Goal: Submit feedback/report problem

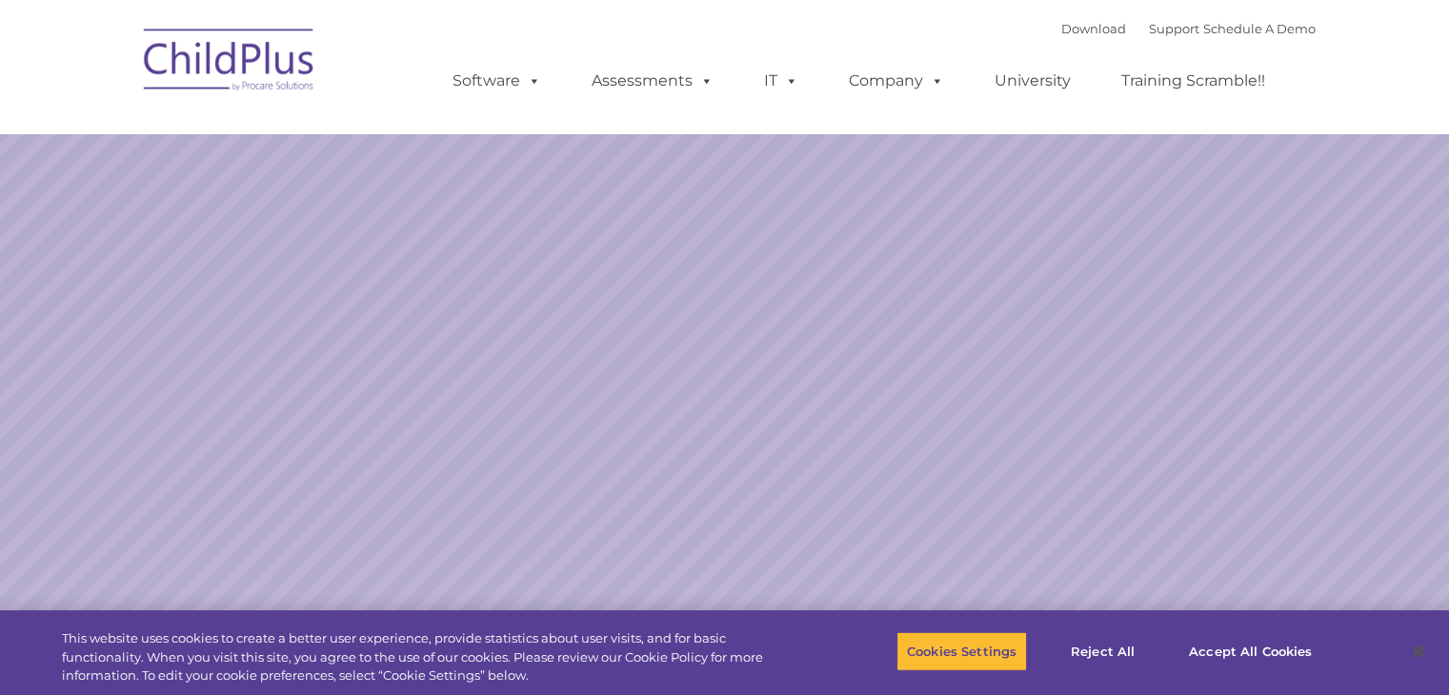
select select "MEDIUM"
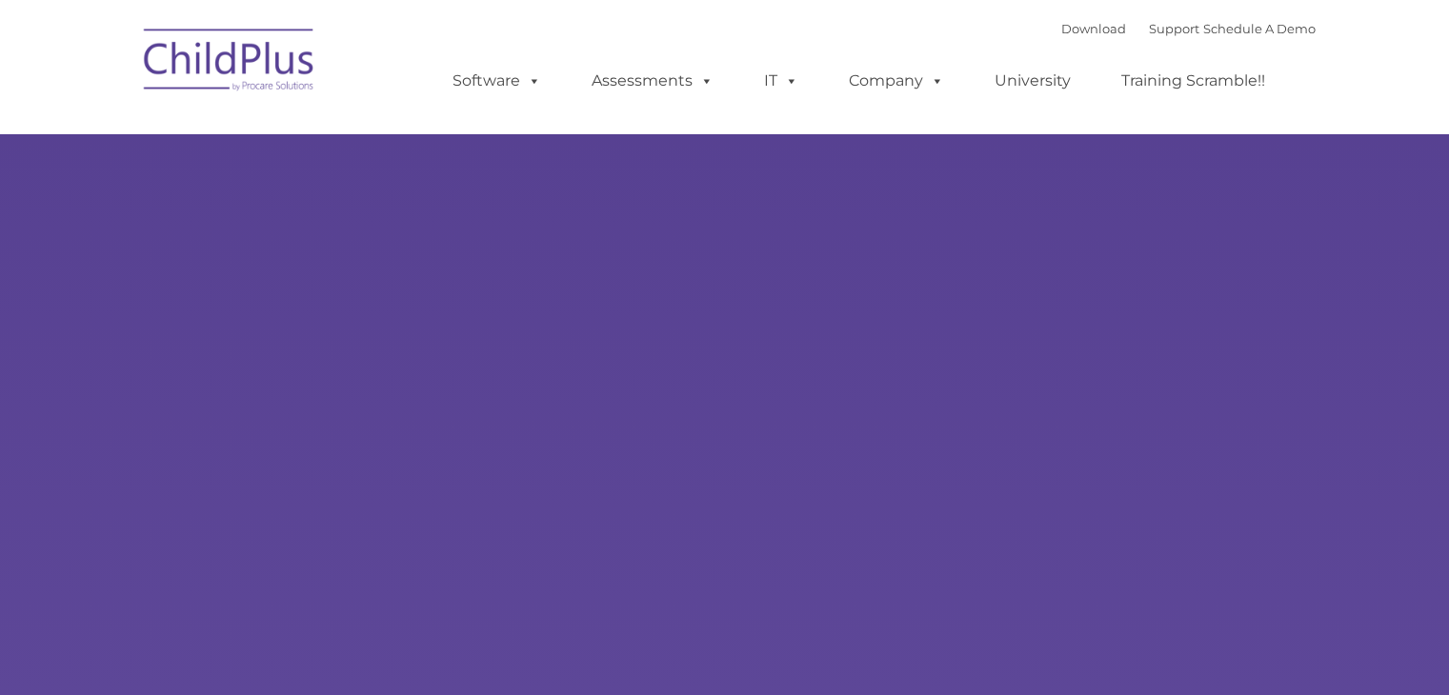
select select "MEDIUM"
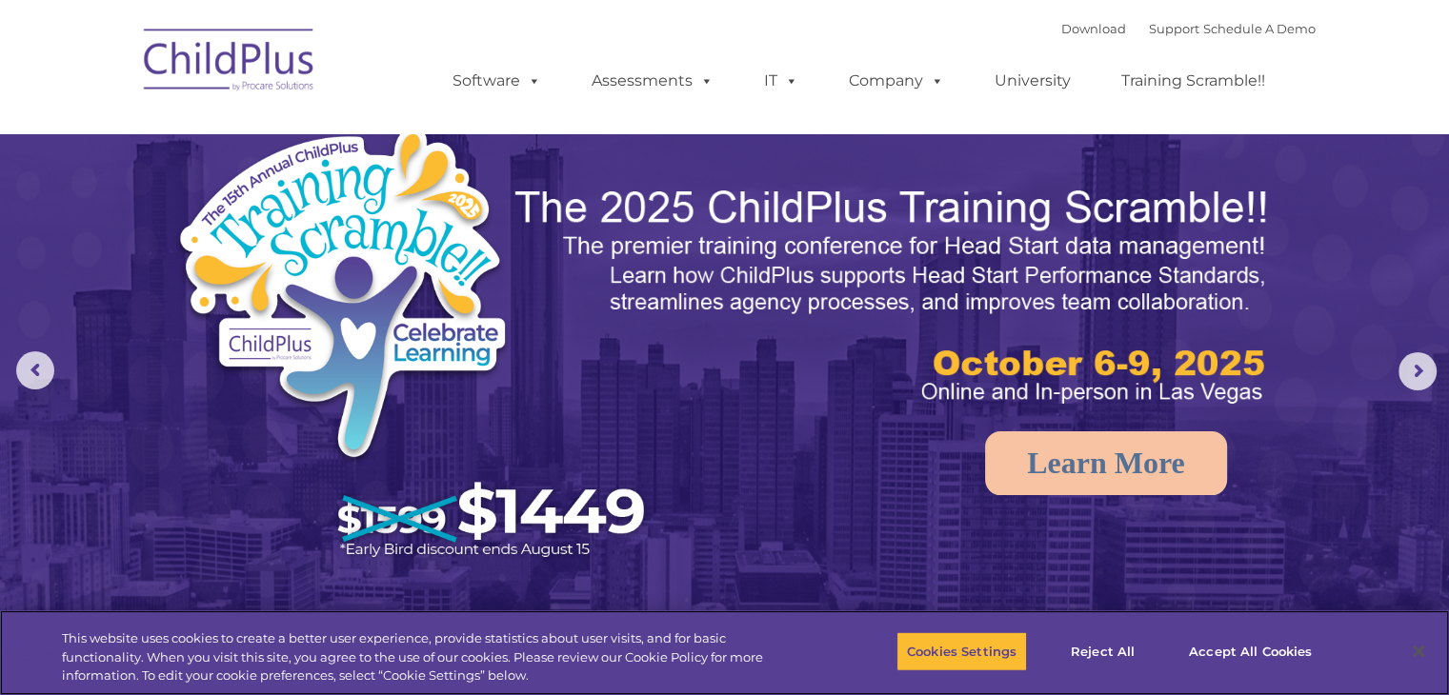
scroll to position [187, 0]
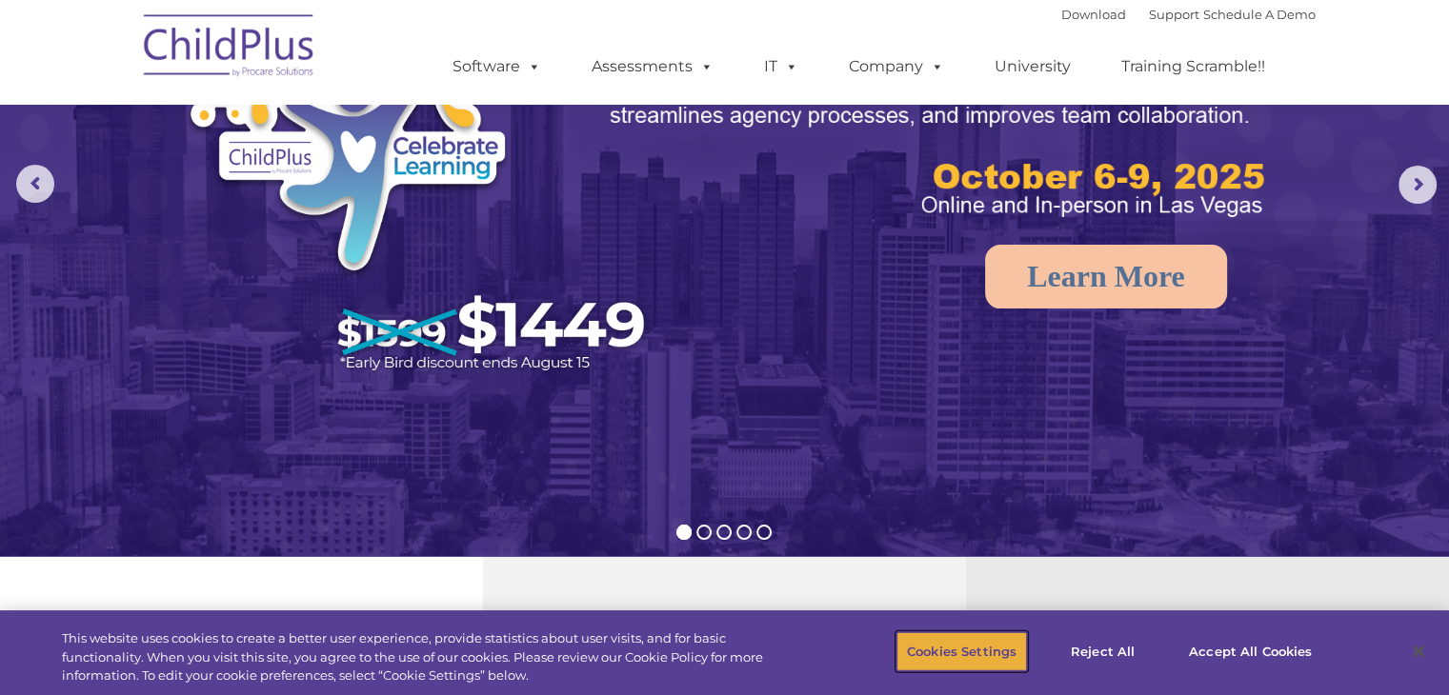
click at [984, 649] on button "Cookies Settings" at bounding box center [961, 651] width 130 height 40
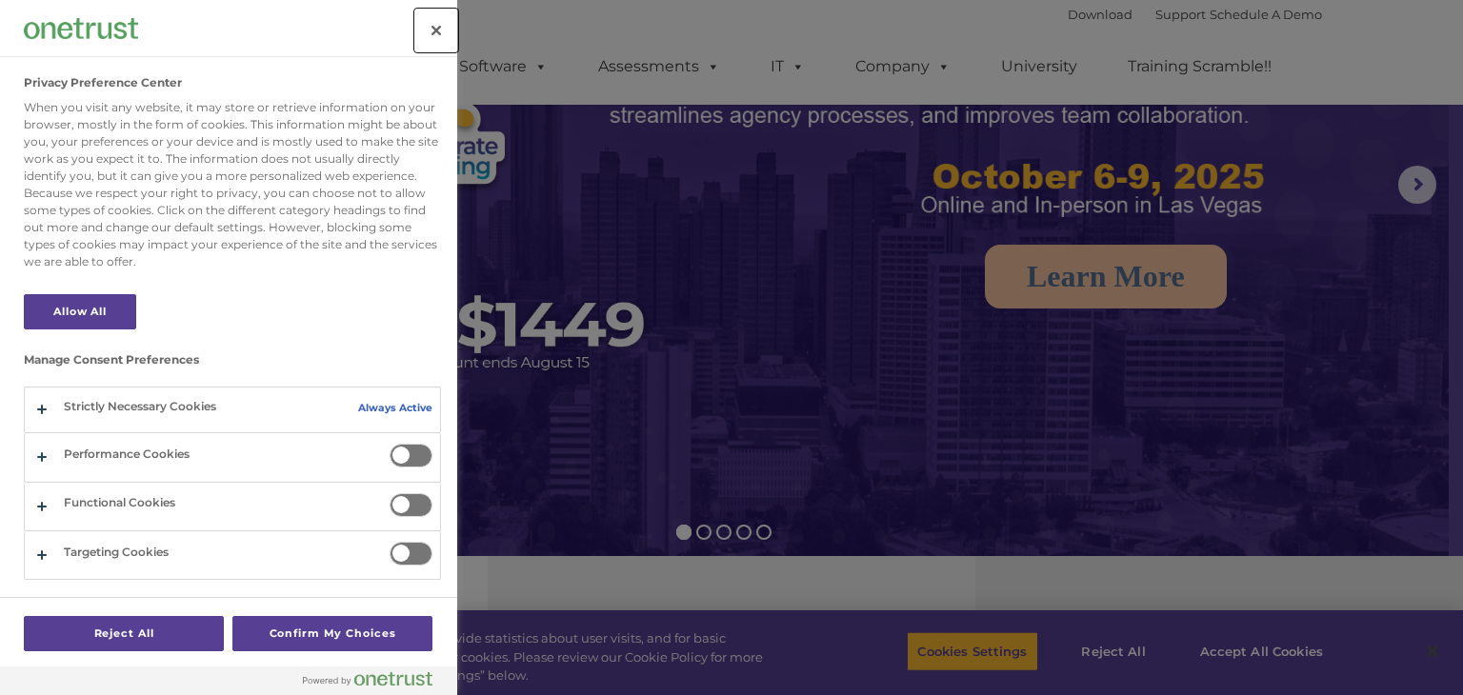
click at [429, 24] on button "Close" at bounding box center [436, 31] width 42 height 42
